Goal: Task Accomplishment & Management: Use online tool/utility

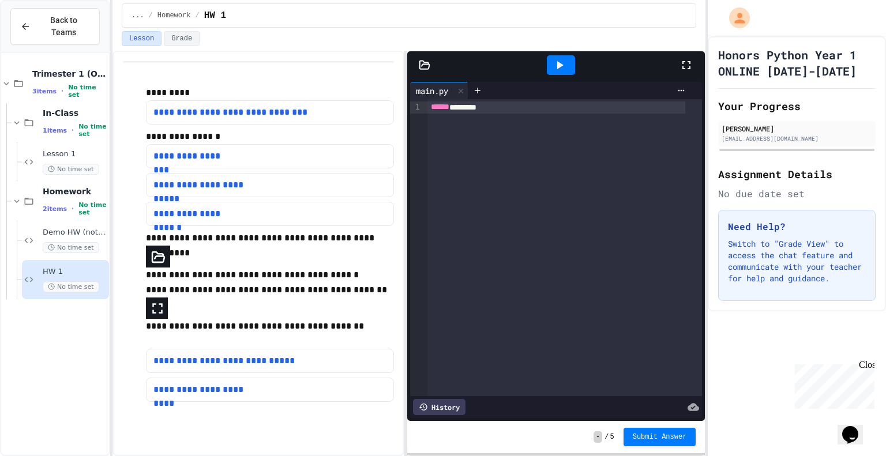
click at [681, 65] on icon at bounding box center [687, 65] width 14 height 14
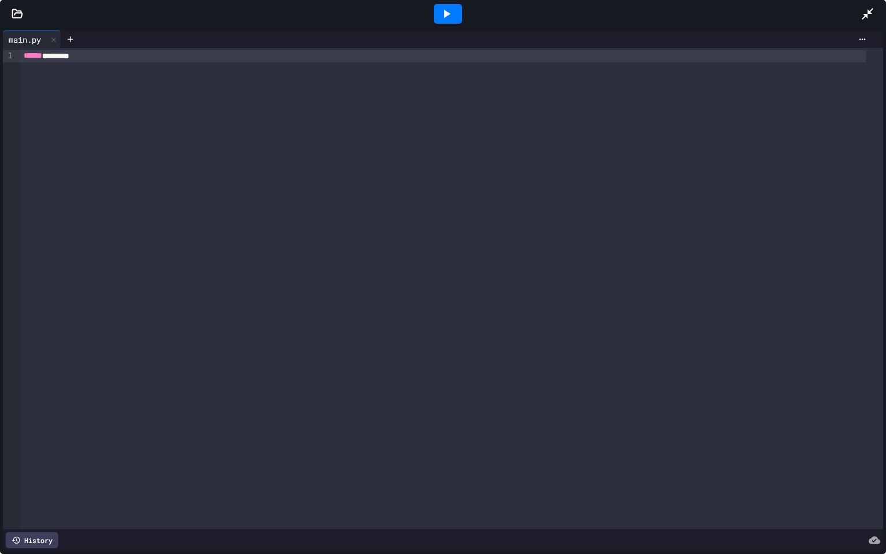
click at [17, 17] on icon at bounding box center [18, 14] width 12 height 12
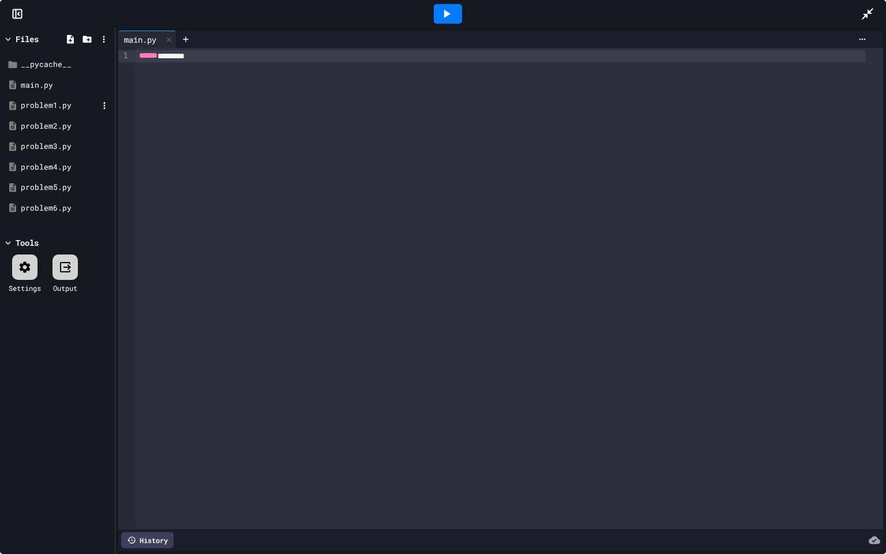
click at [49, 102] on div "problem1.py" at bounding box center [59, 106] width 77 height 12
click at [52, 125] on div "problem2.py" at bounding box center [59, 127] width 77 height 12
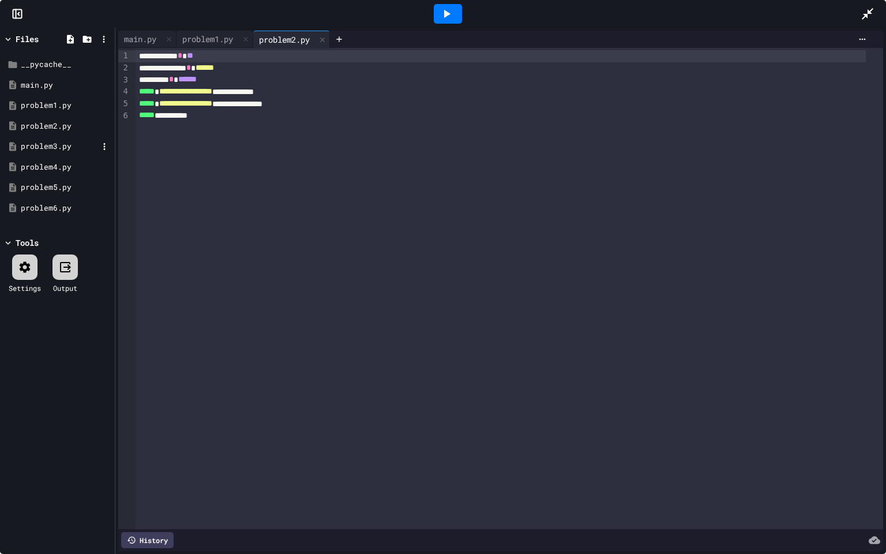
click at [55, 147] on div "problem3.py" at bounding box center [59, 147] width 77 height 12
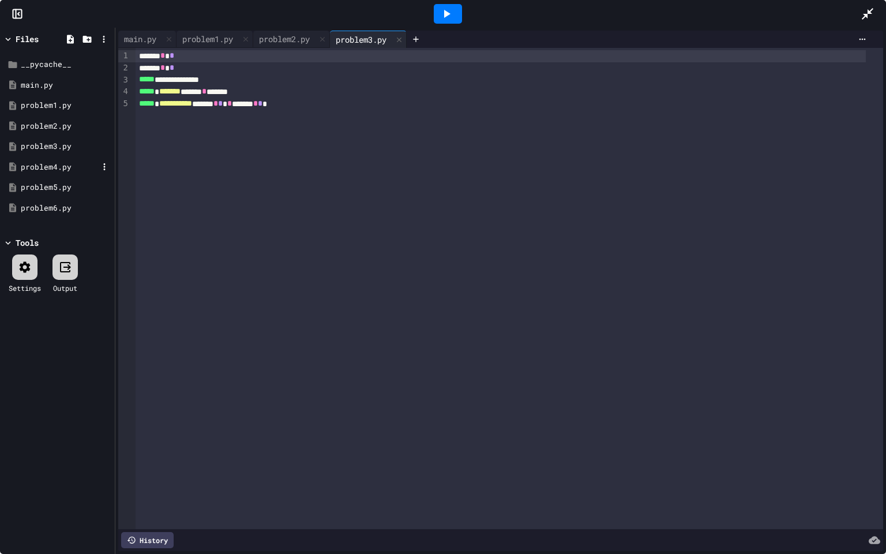
click at [53, 164] on div "problem4.py" at bounding box center [59, 168] width 77 height 12
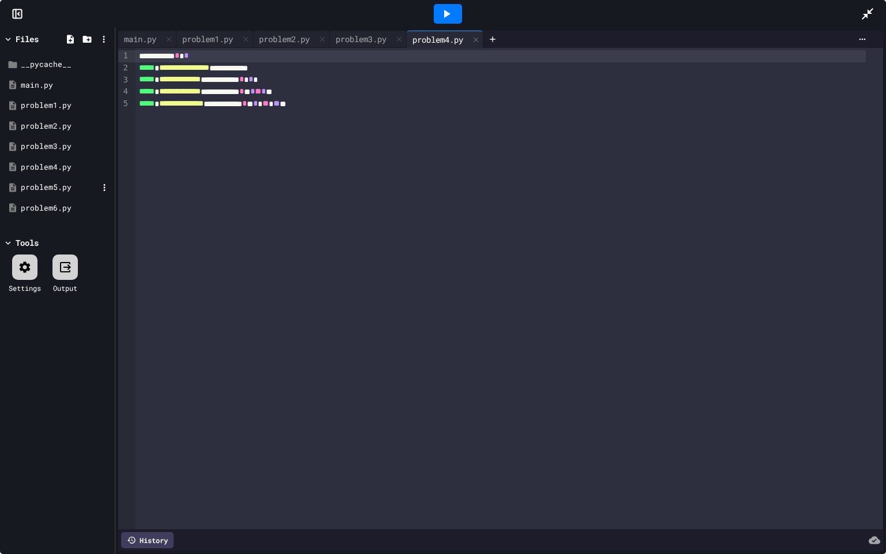
click at [50, 178] on div "problem5.py" at bounding box center [57, 187] width 109 height 21
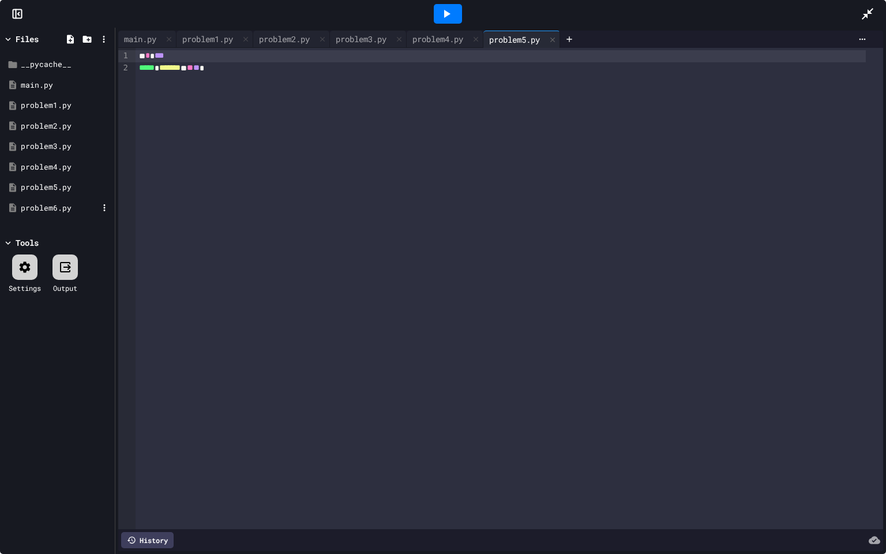
click at [51, 201] on div "problem6.py" at bounding box center [57, 208] width 109 height 21
click at [864, 11] on icon at bounding box center [868, 14] width 14 height 14
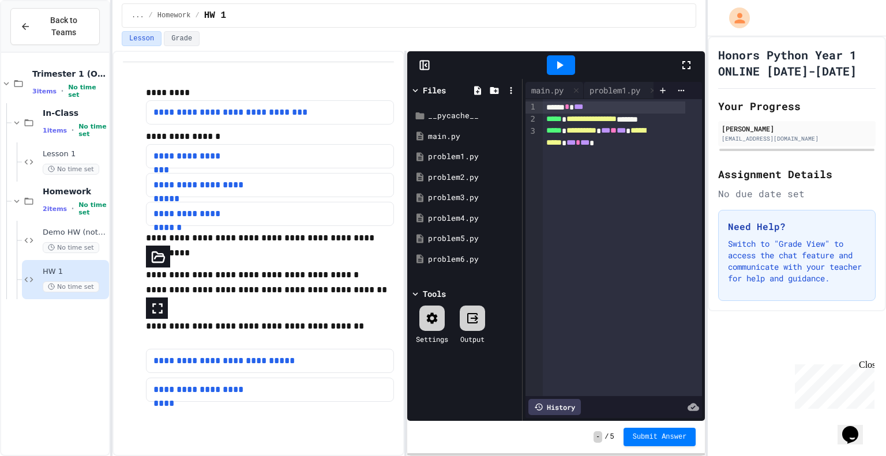
click at [658, 431] on button "Submit Answer" at bounding box center [660, 437] width 73 height 18
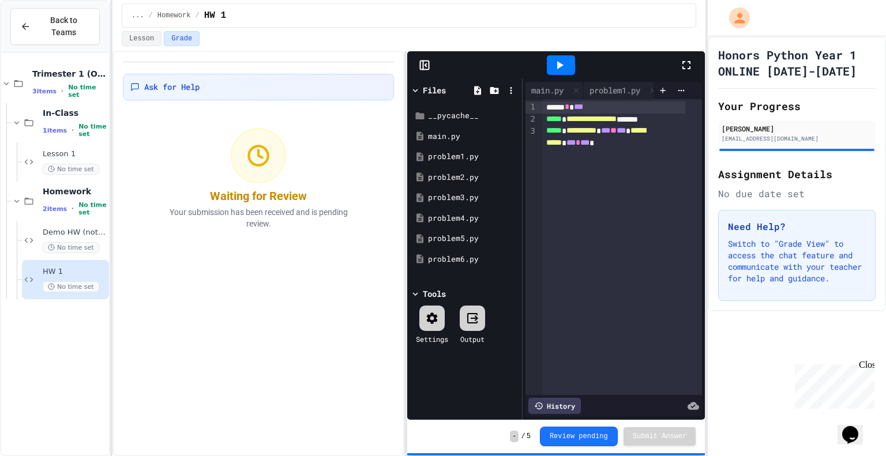
drag, startPoint x: 396, startPoint y: 318, endPoint x: 346, endPoint y: 329, distance: 51.4
click at [346, 329] on div "Ask for Help Waiting for Review Your submission has been received and is pendin…" at bounding box center [258, 254] width 292 height 406
